Goal: Information Seeking & Learning: Understand process/instructions

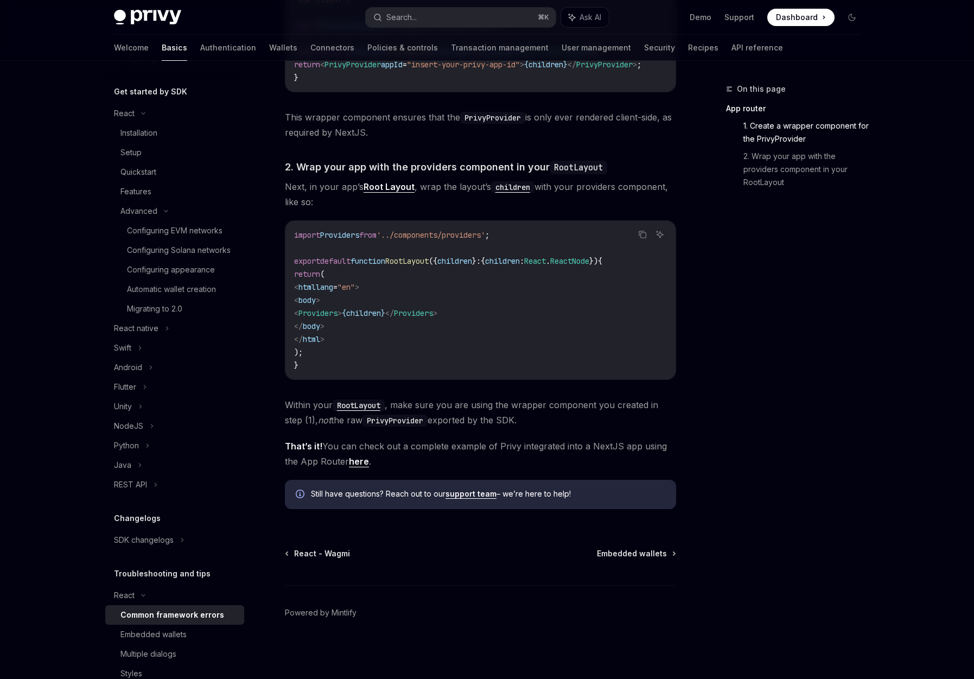
scroll to position [205, 0]
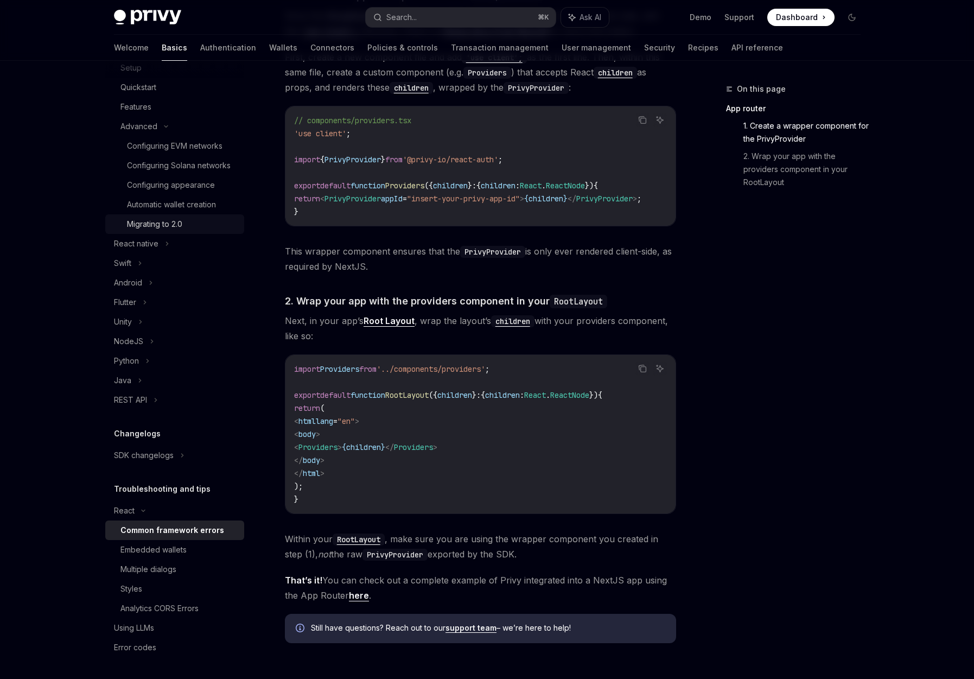
scroll to position [71, 0]
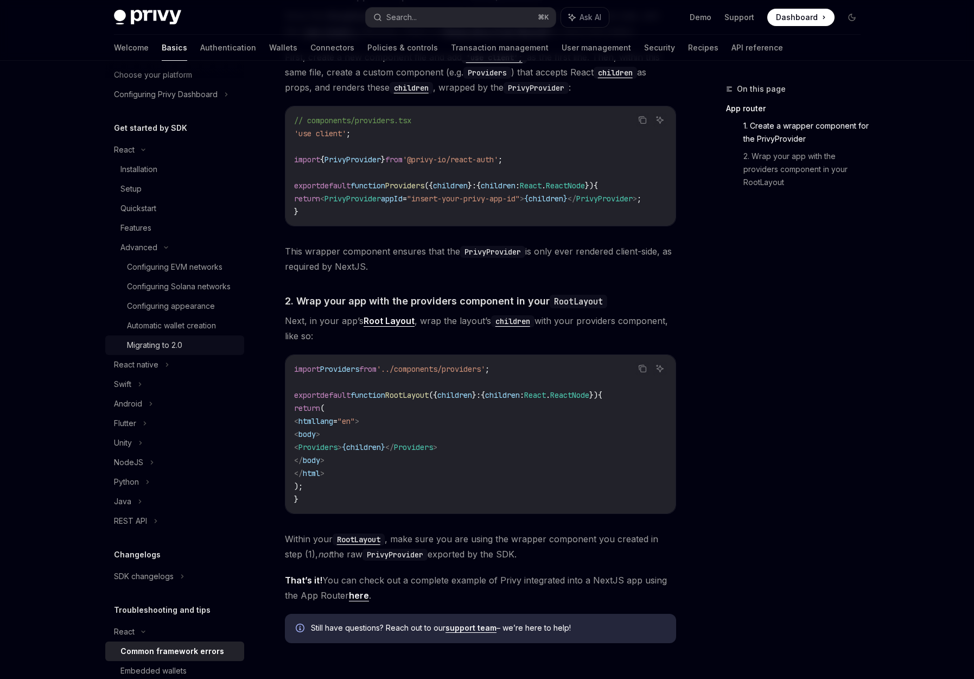
click at [185, 352] on div "Migrating to 2.0" at bounding box center [182, 345] width 111 height 13
type textarea "*"
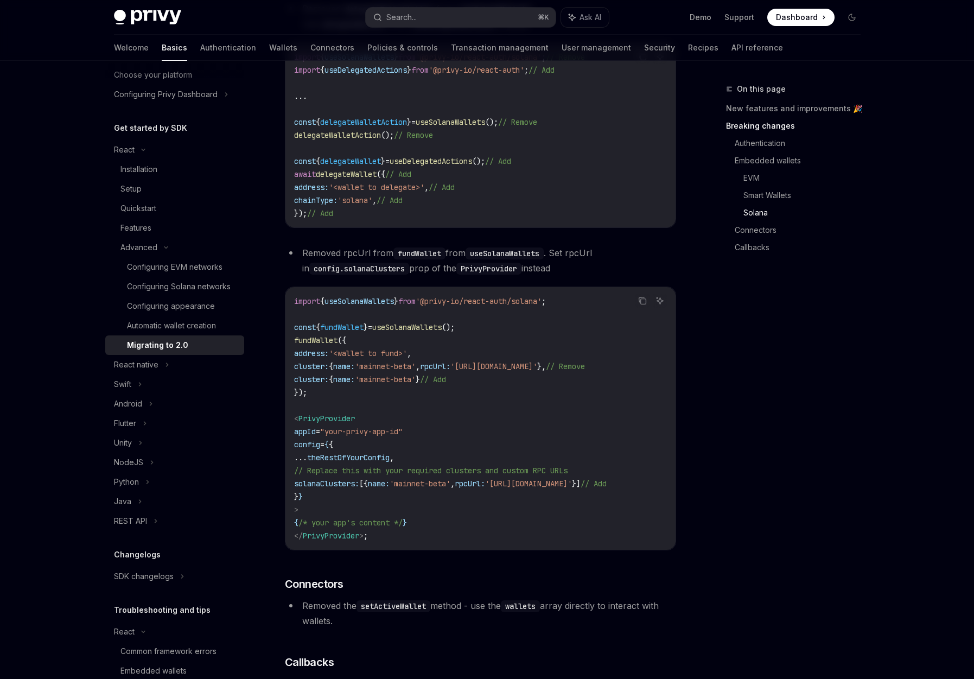
scroll to position [2480, 0]
click at [485, 488] on span "rpcUrl:" at bounding box center [470, 483] width 30 height 10
copy code "solanaClusters: [{ name: 'mainnet-beta' , rpcUrl: '[URL][DOMAIN_NAME]' }] // Add"
